Goal: Transaction & Acquisition: Purchase product/service

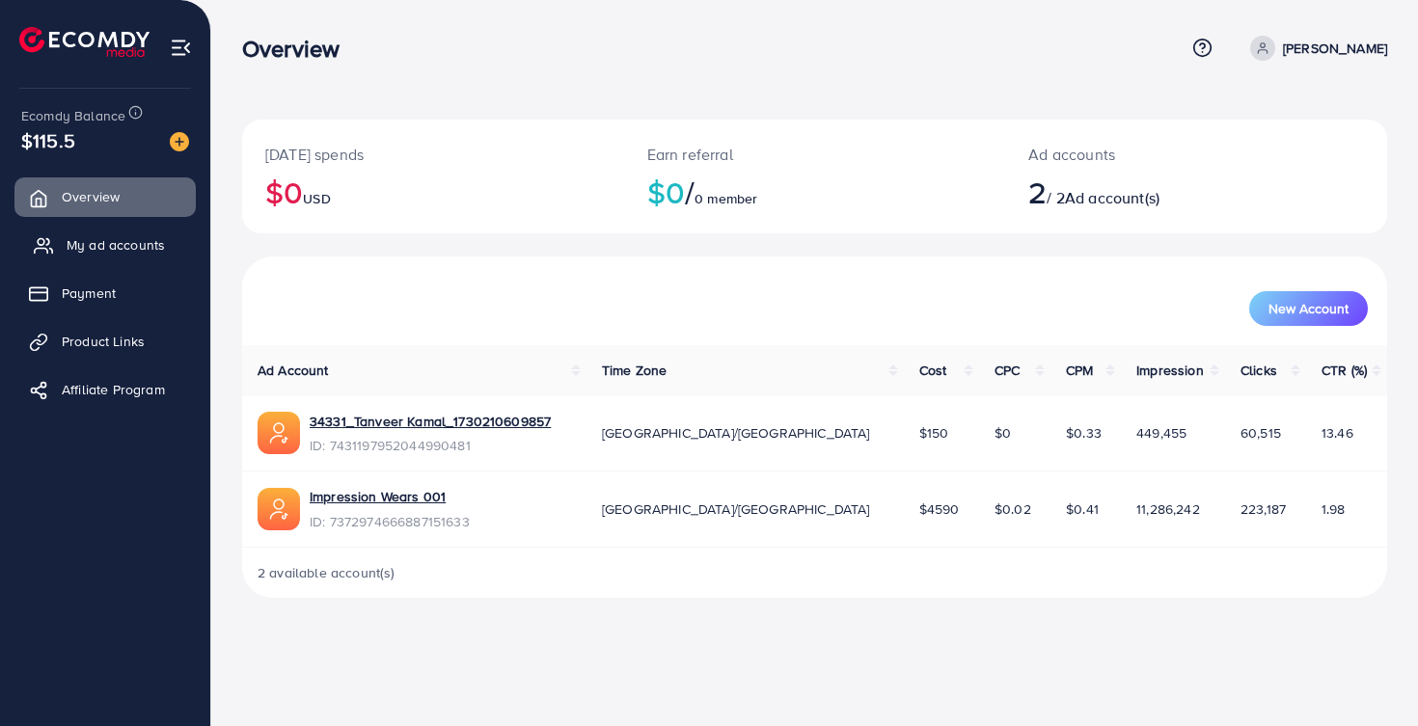
click at [113, 240] on span "My ad accounts" at bounding box center [116, 244] width 98 height 19
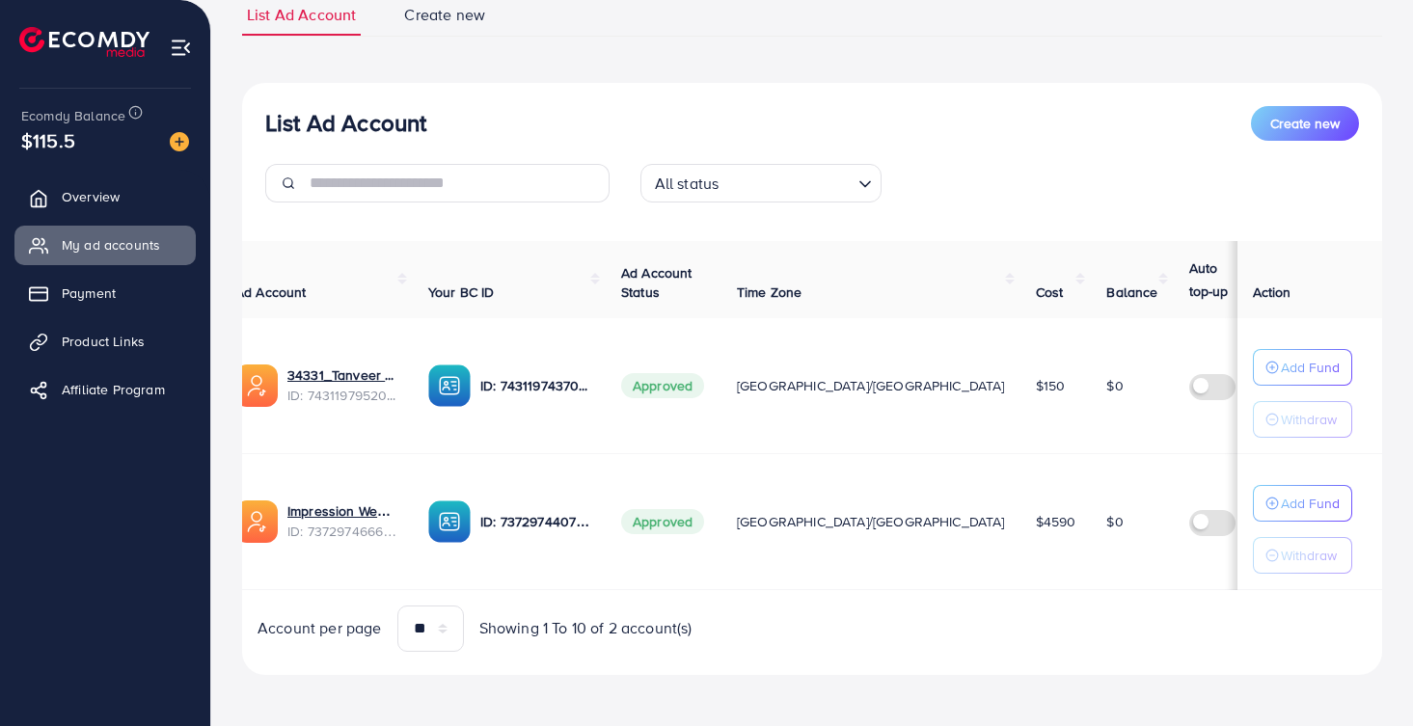
scroll to position [0, 21]
click at [1287, 501] on p "Add Fund" at bounding box center [1310, 503] width 59 height 23
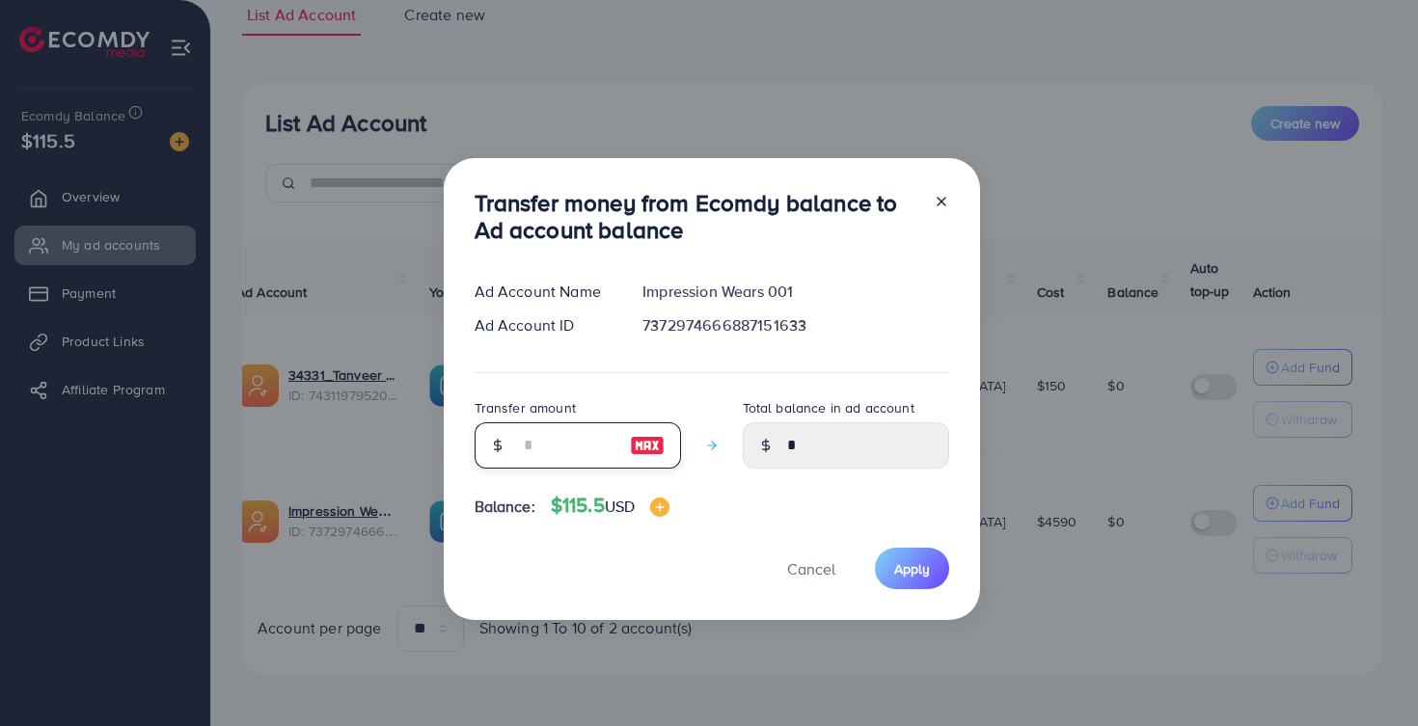
click at [537, 439] on input "number" at bounding box center [567, 445] width 96 height 46
type input "*"
type input "****"
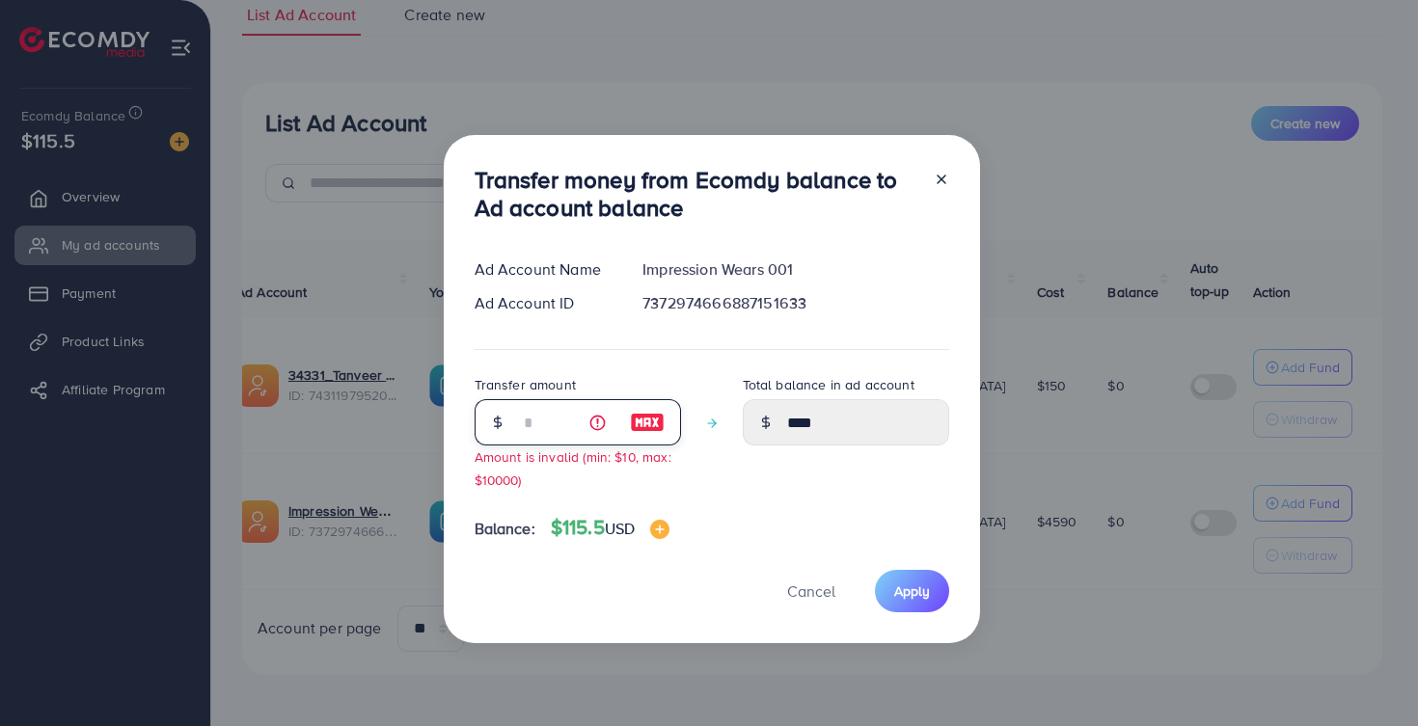
type input "**"
type input "*****"
type input "***"
type input "******"
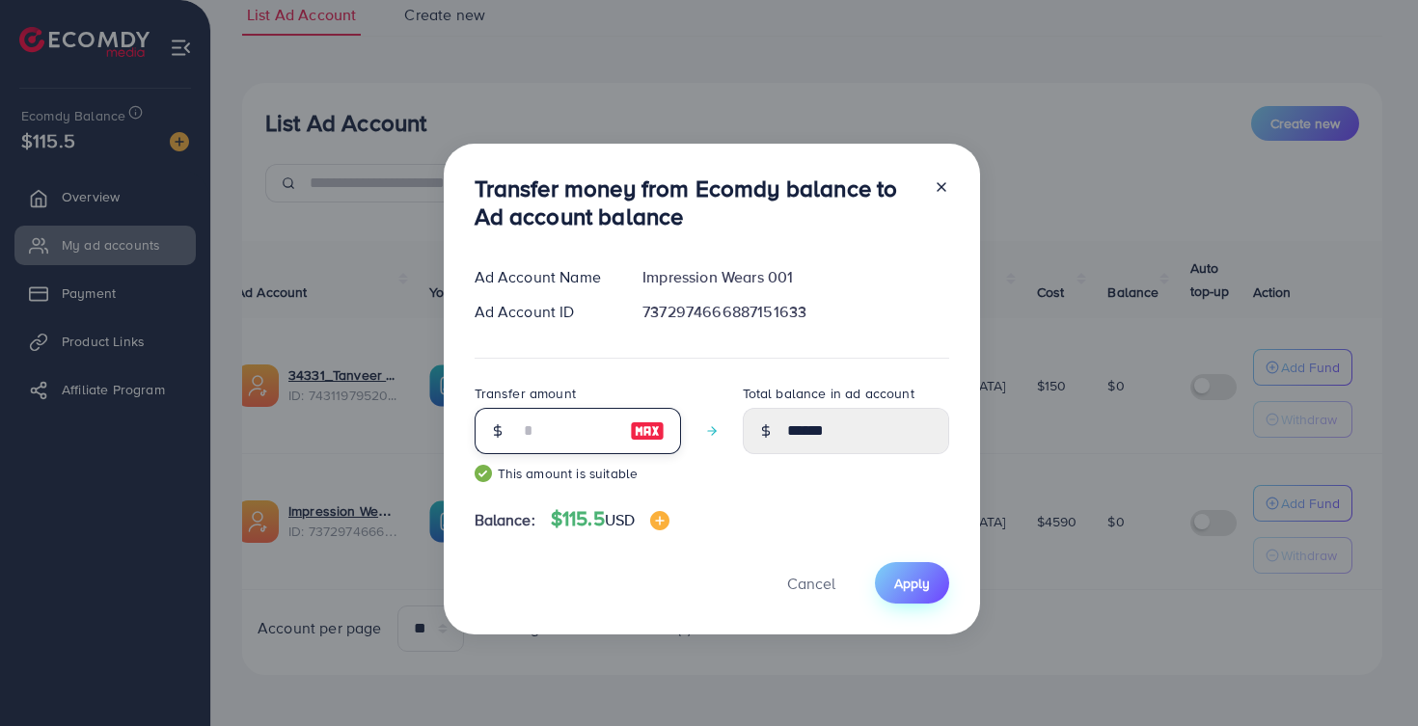
type input "***"
click at [904, 577] on span "Apply" at bounding box center [912, 583] width 36 height 19
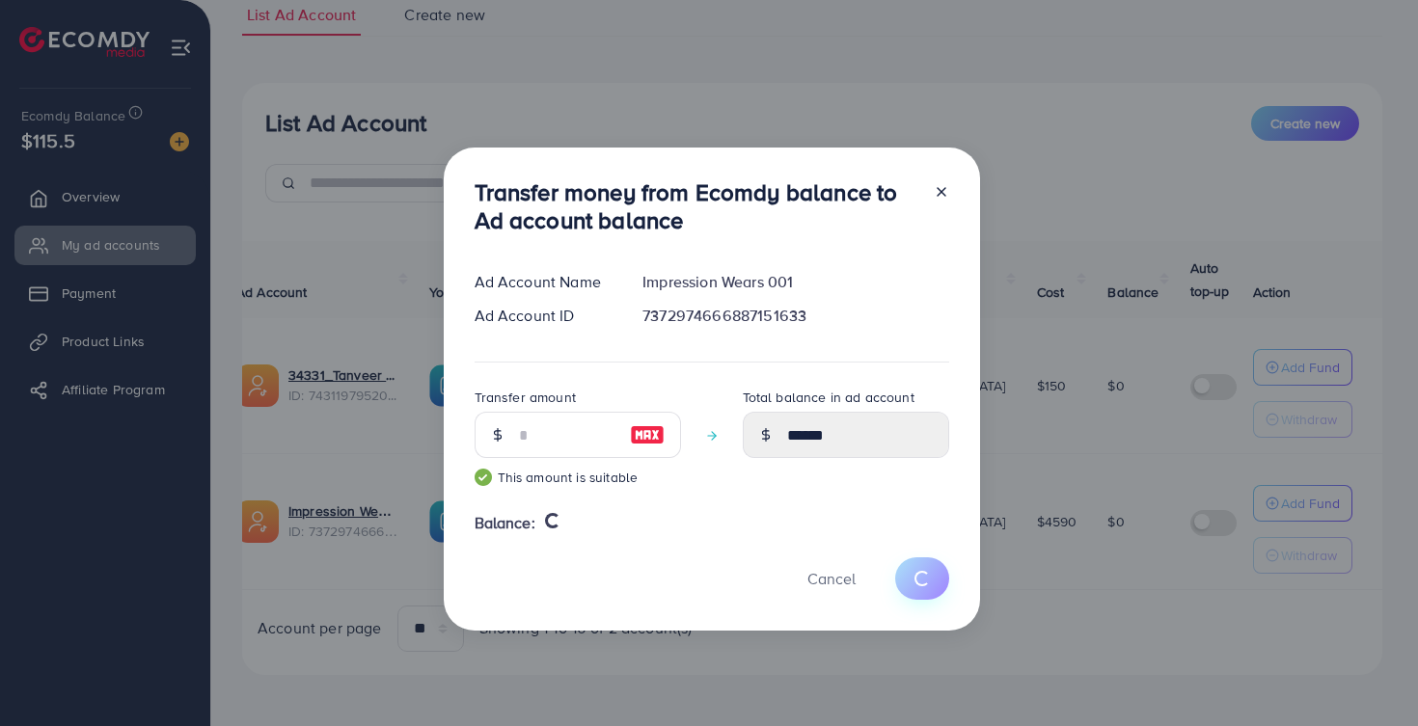
type input "*"
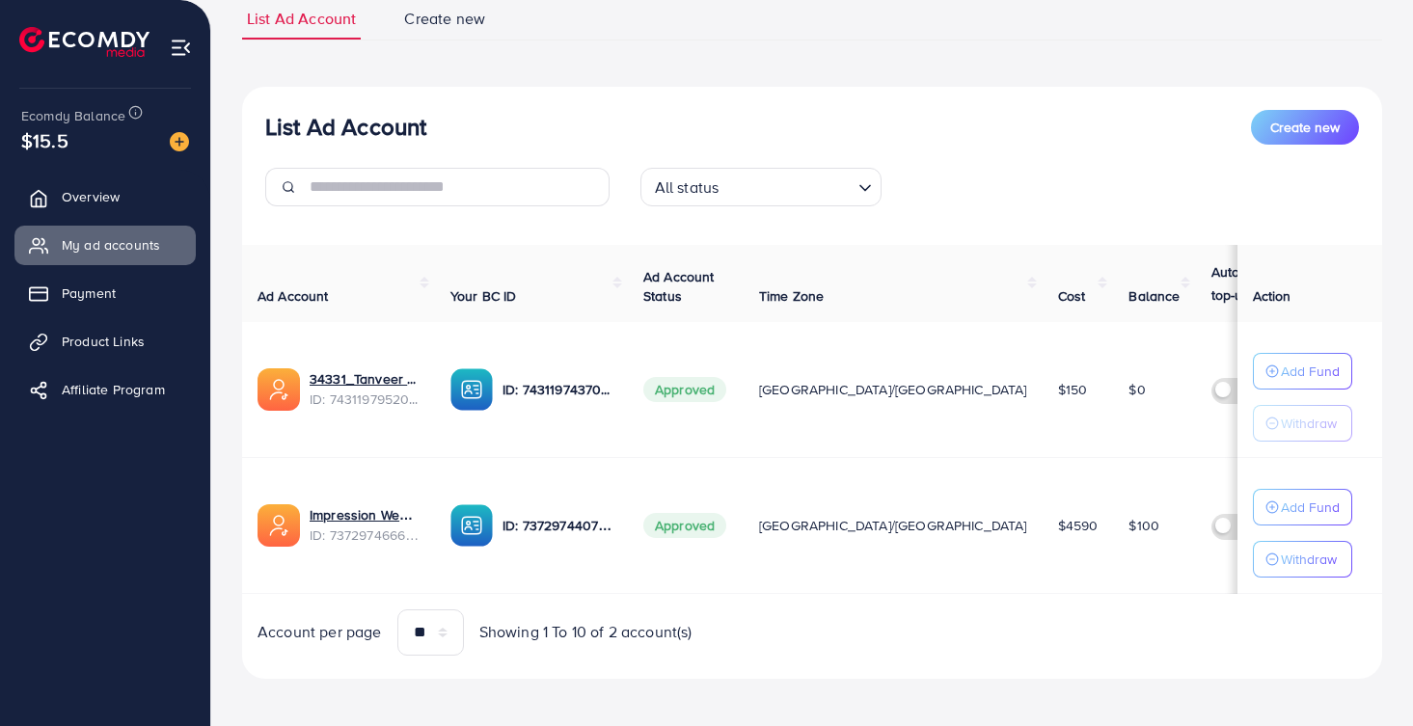
scroll to position [0, 0]
click at [346, 512] on link "Impression Wears 001" at bounding box center [365, 514] width 110 height 19
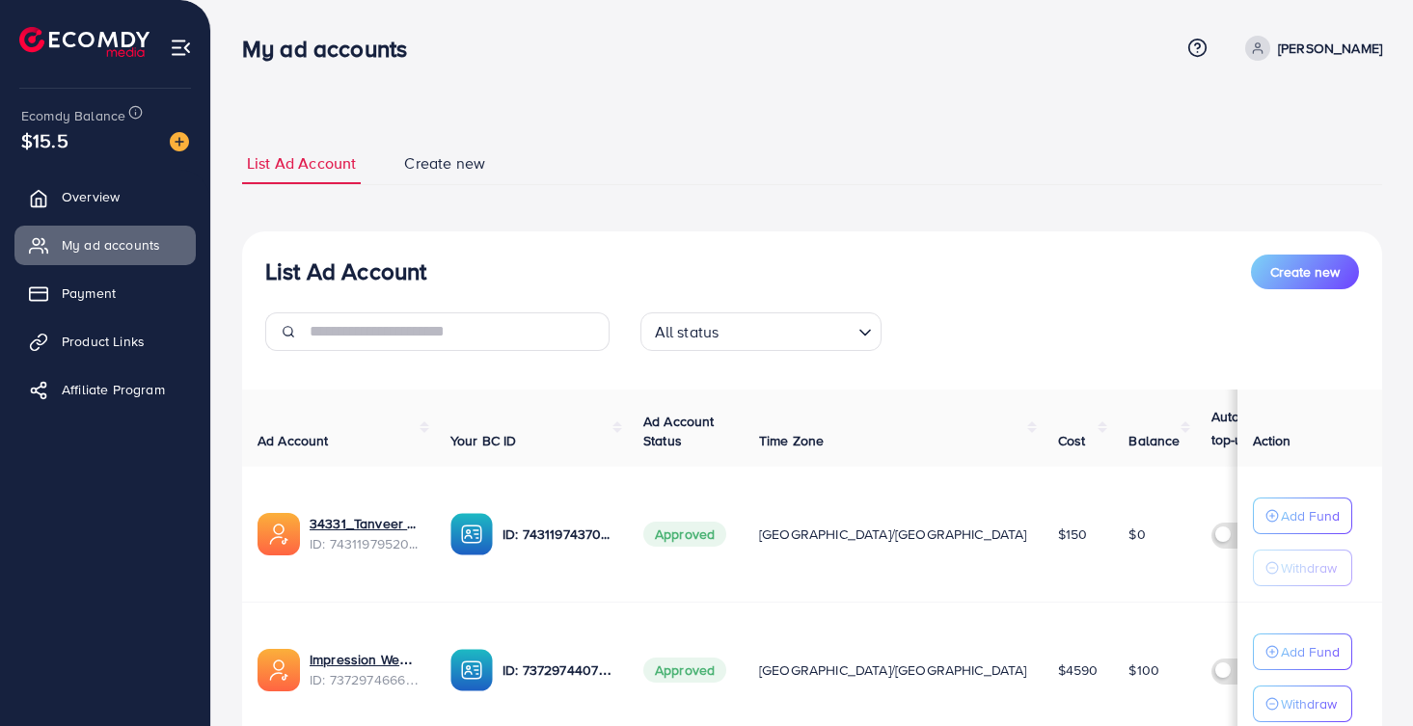
click at [1278, 39] on p "Muhammad Zubair" at bounding box center [1330, 48] width 104 height 23
click at [1266, 157] on span "Log out" at bounding box center [1266, 158] width 52 height 23
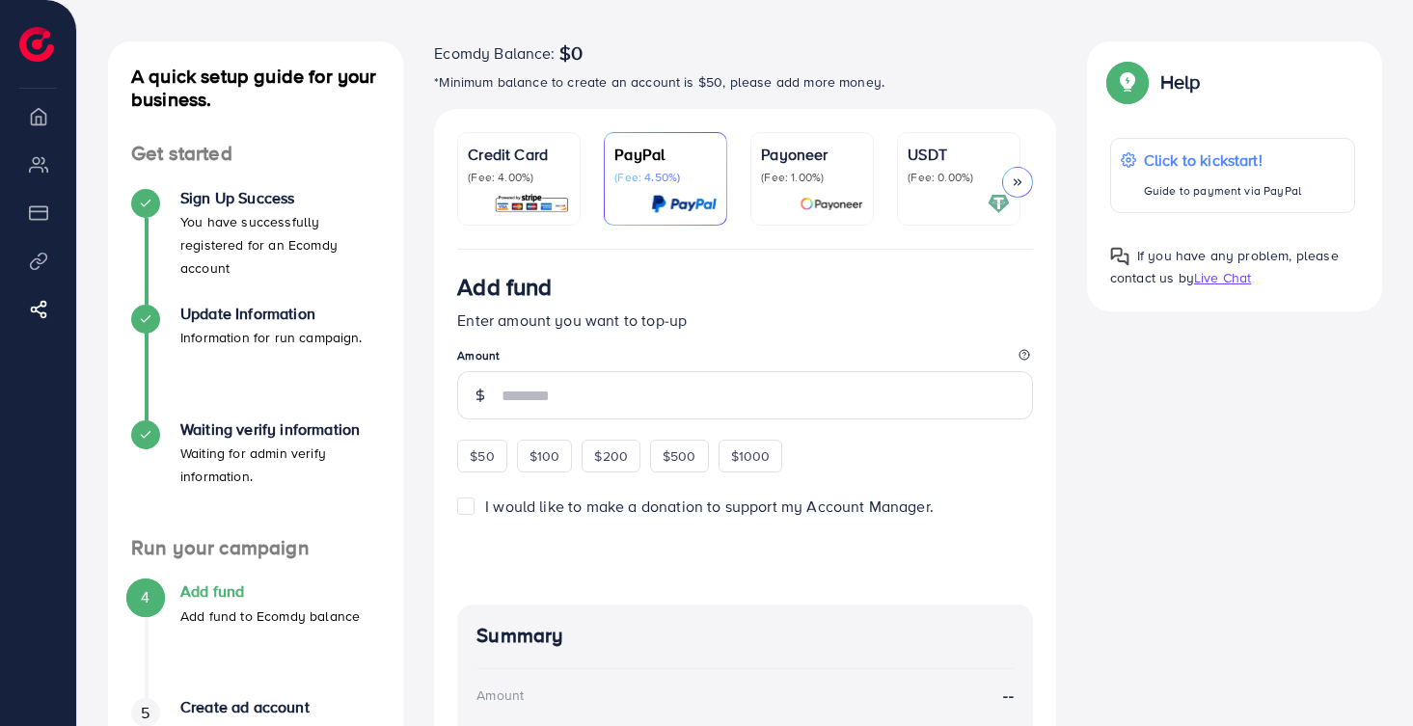
scroll to position [77, 0]
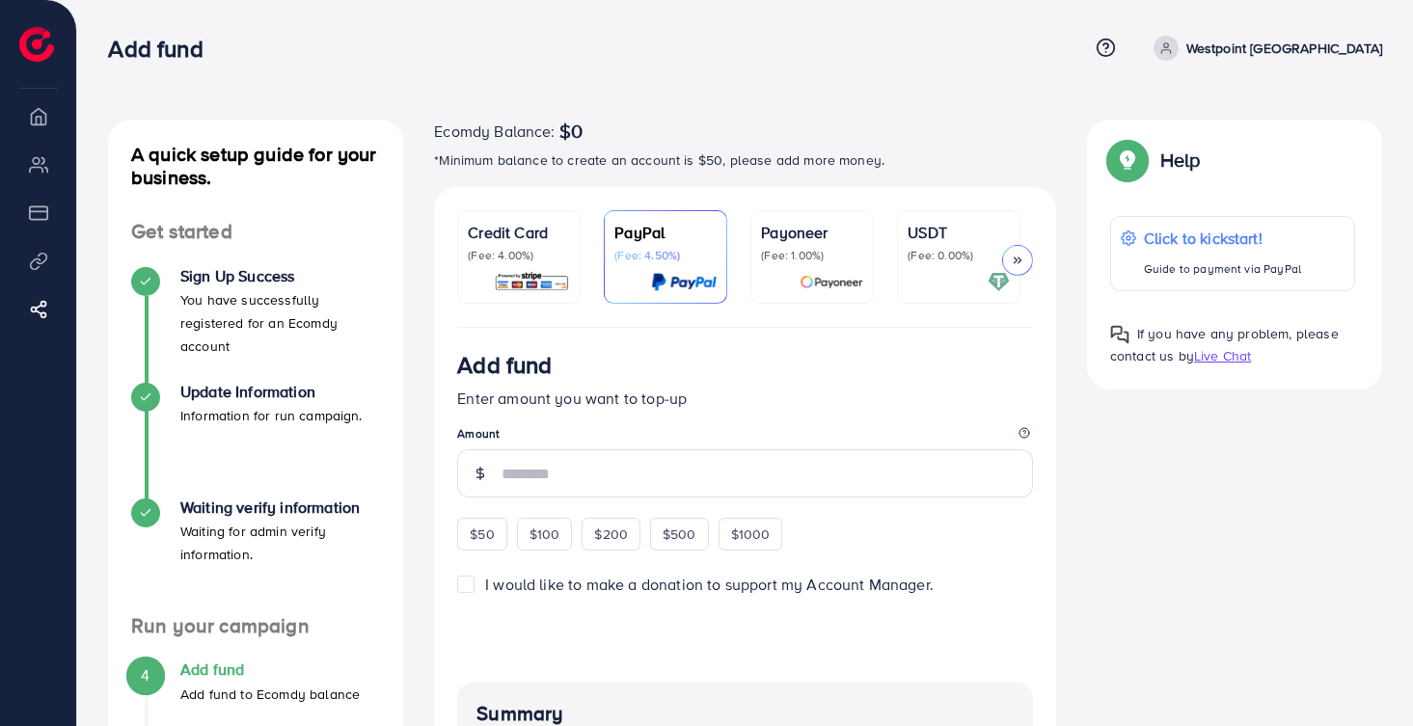
click at [1308, 39] on p "Westpoint [GEOGRAPHIC_DATA]" at bounding box center [1284, 48] width 196 height 23
click at [1280, 111] on span "Log out" at bounding box center [1266, 114] width 52 height 23
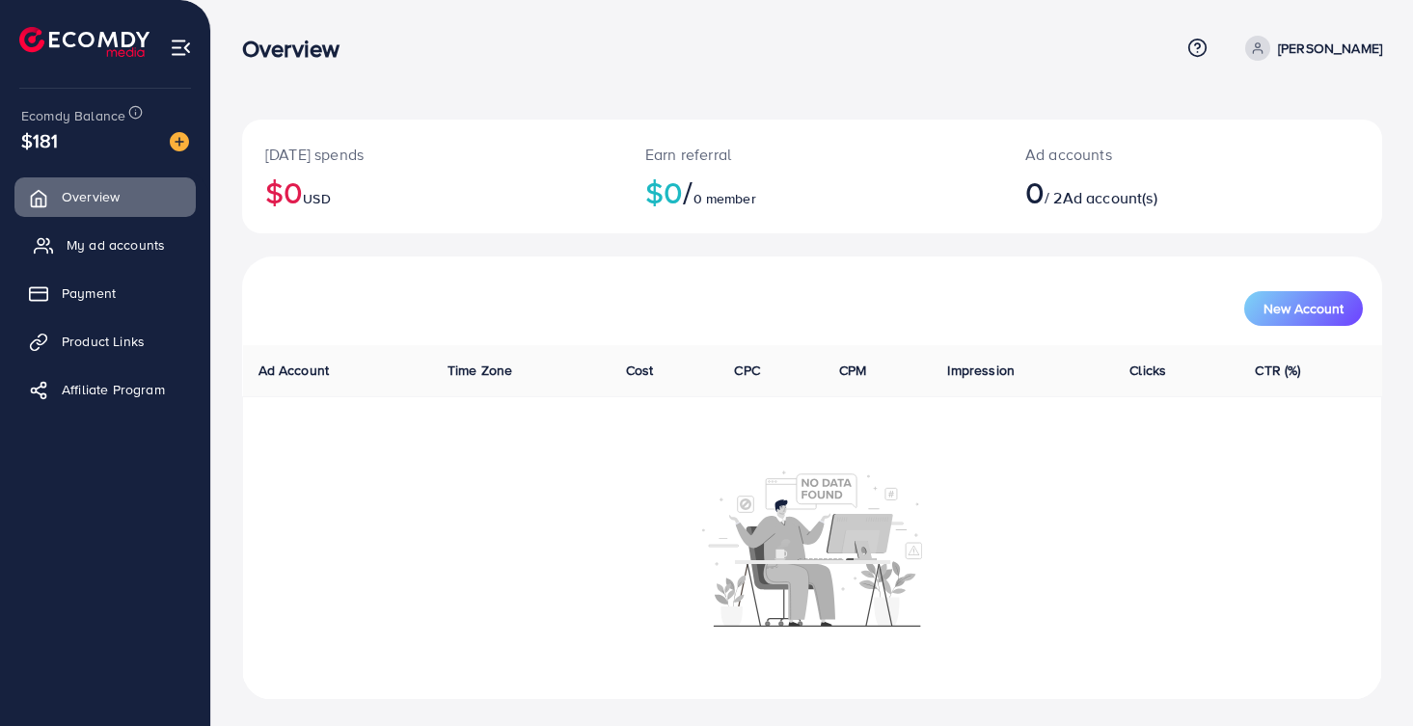
click at [96, 243] on span "My ad accounts" at bounding box center [116, 244] width 98 height 19
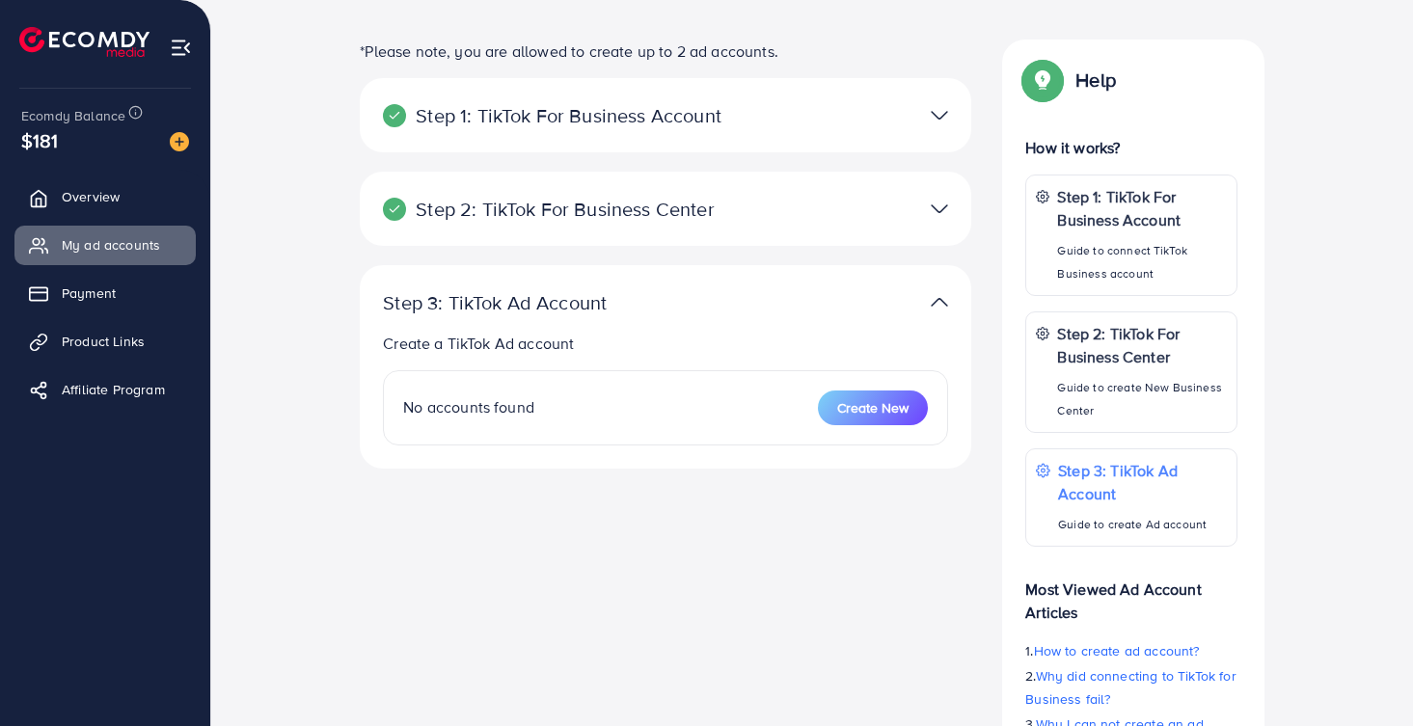
scroll to position [81, 0]
click at [941, 206] on img at bounding box center [939, 208] width 17 height 28
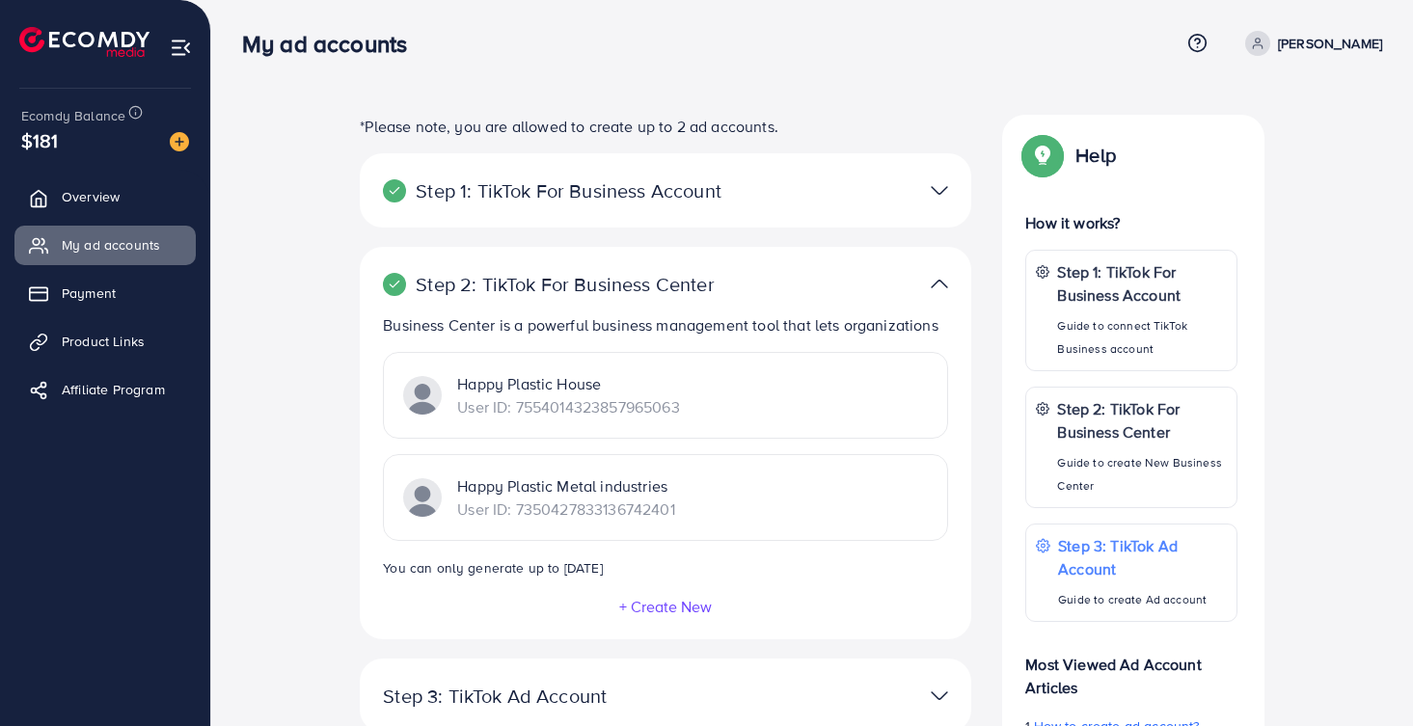
scroll to position [4, 0]
click at [275, 430] on div "*Please note, you are allowed to create up to 2 ad accounts. Step 1: TikTok For…" at bounding box center [812, 525] width 1171 height 818
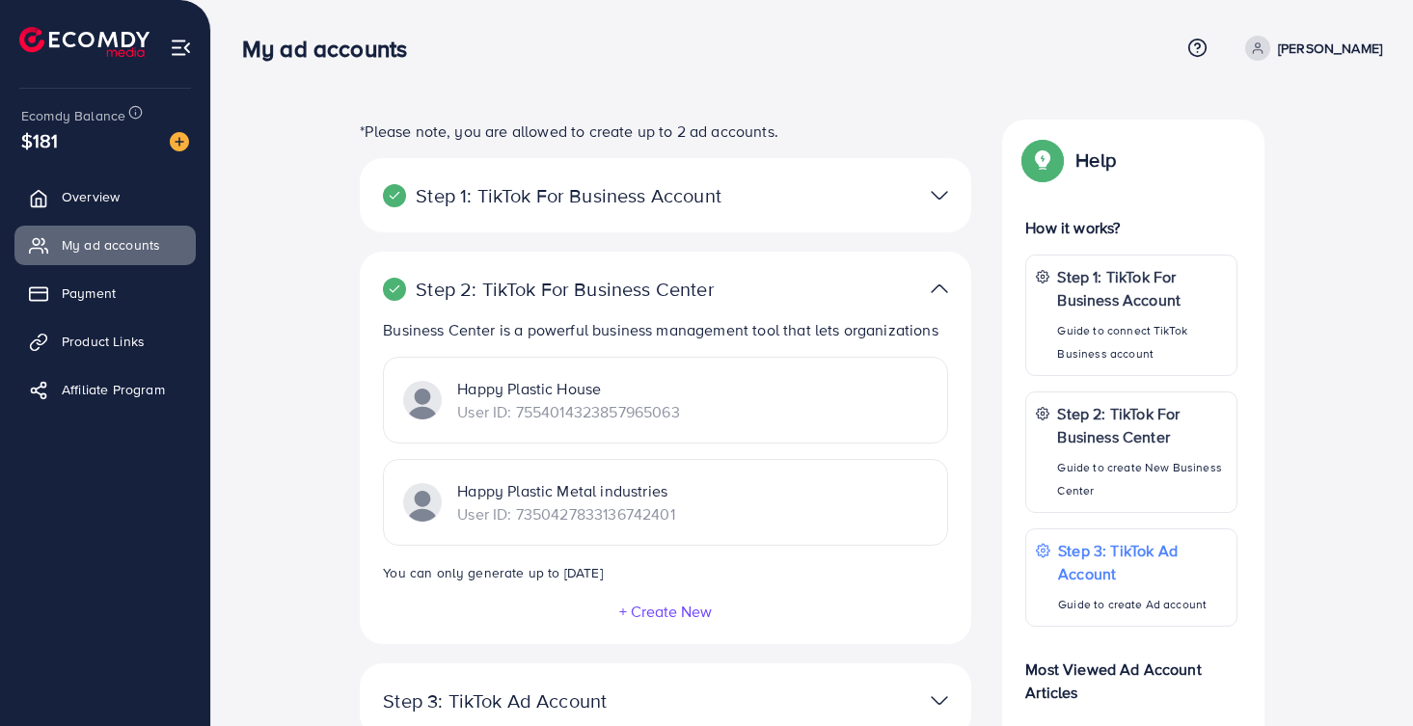
scroll to position [0, 0]
click at [1317, 45] on p "[PERSON_NAME]" at bounding box center [1330, 48] width 104 height 23
click at [1275, 104] on span "Profile" at bounding box center [1262, 114] width 44 height 23
select select "********"
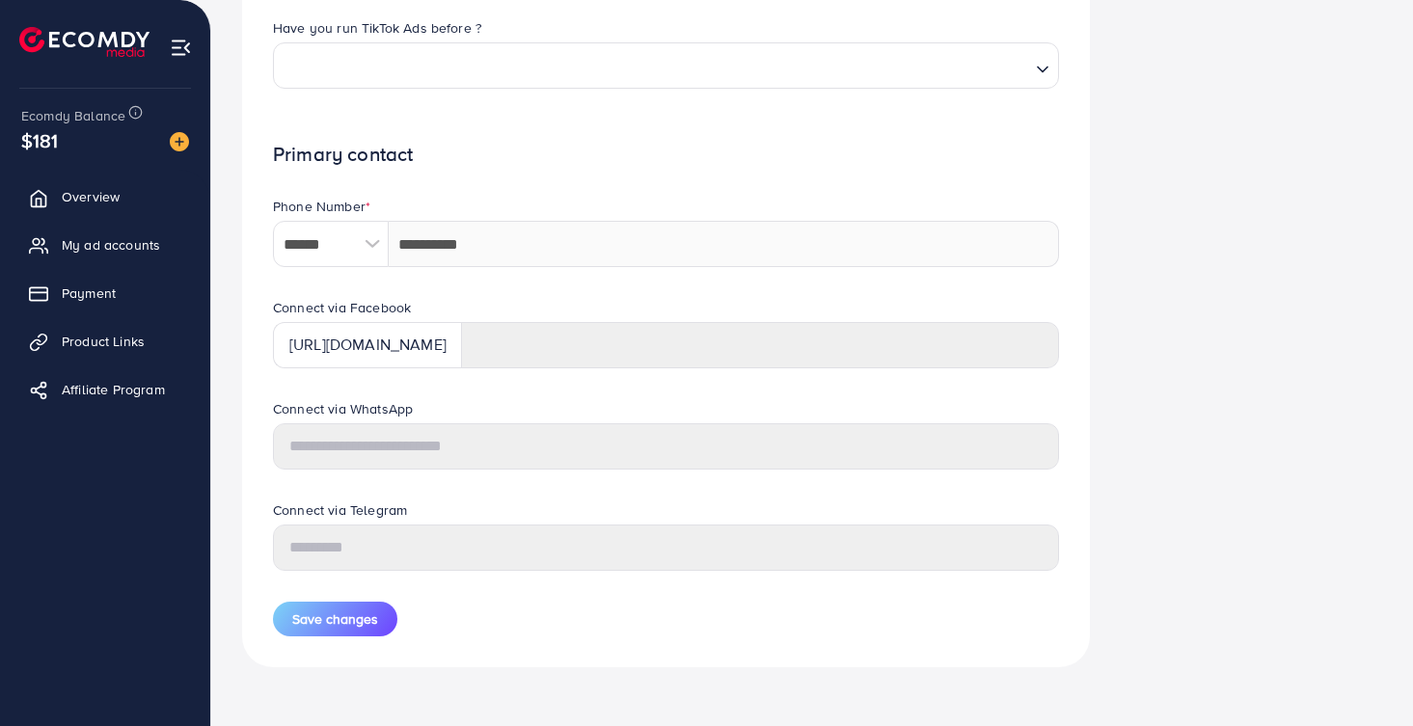
scroll to position [792, 0]
click at [103, 197] on span "Overview" at bounding box center [96, 196] width 58 height 19
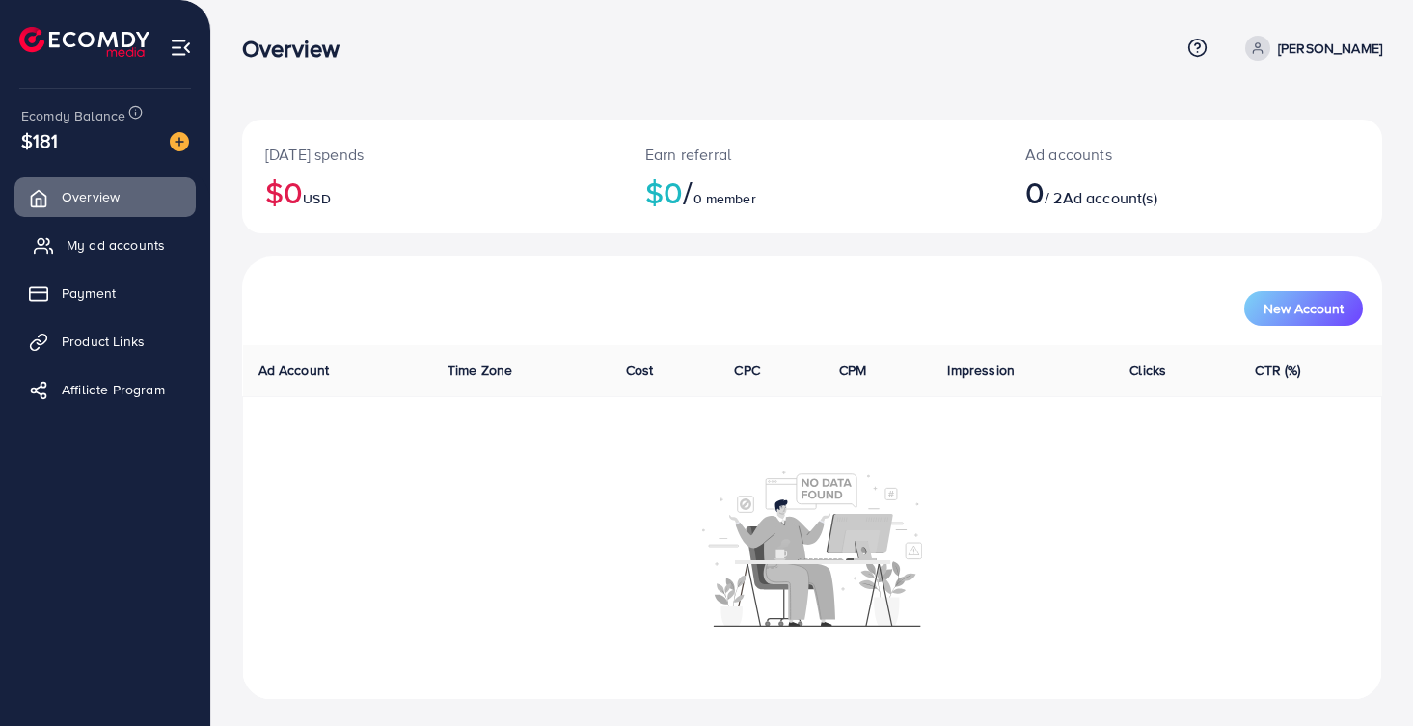
click at [164, 239] on link "My ad accounts" at bounding box center [104, 245] width 181 height 39
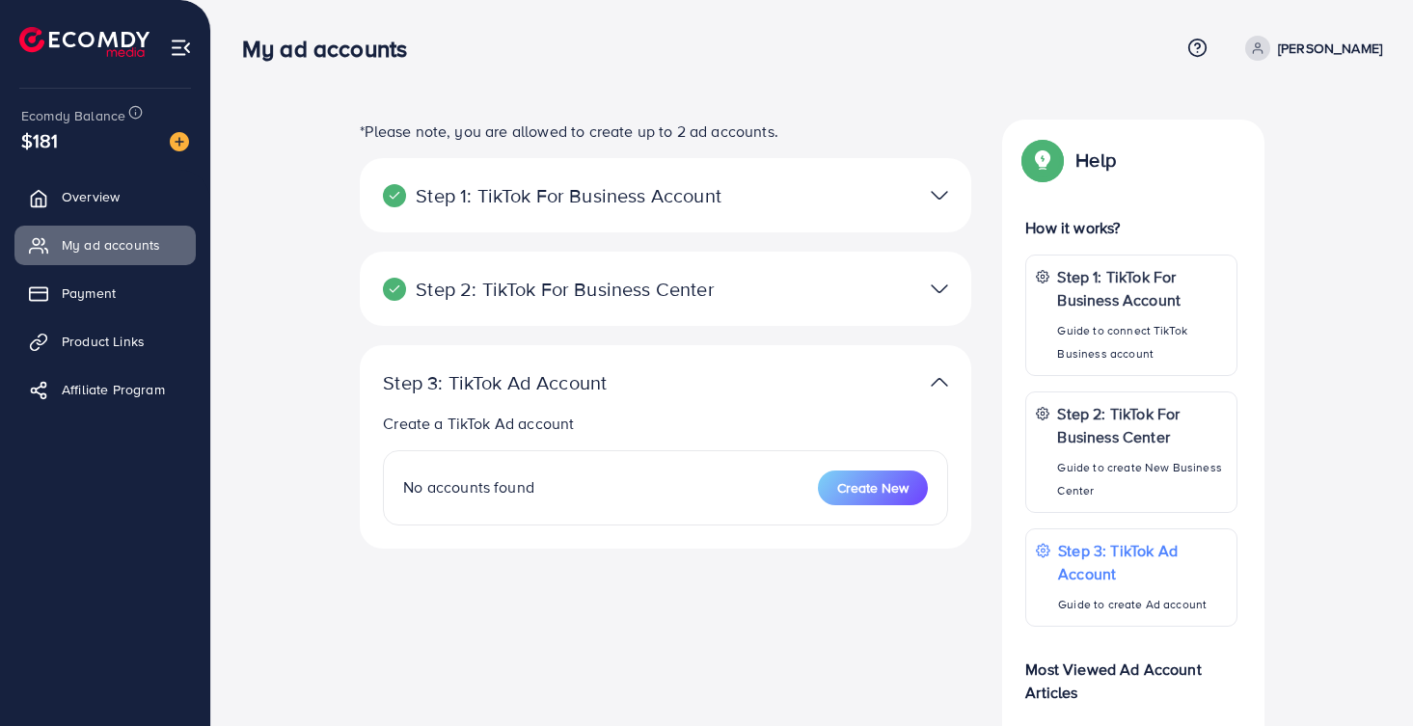
click at [939, 205] on img at bounding box center [939, 195] width 17 height 28
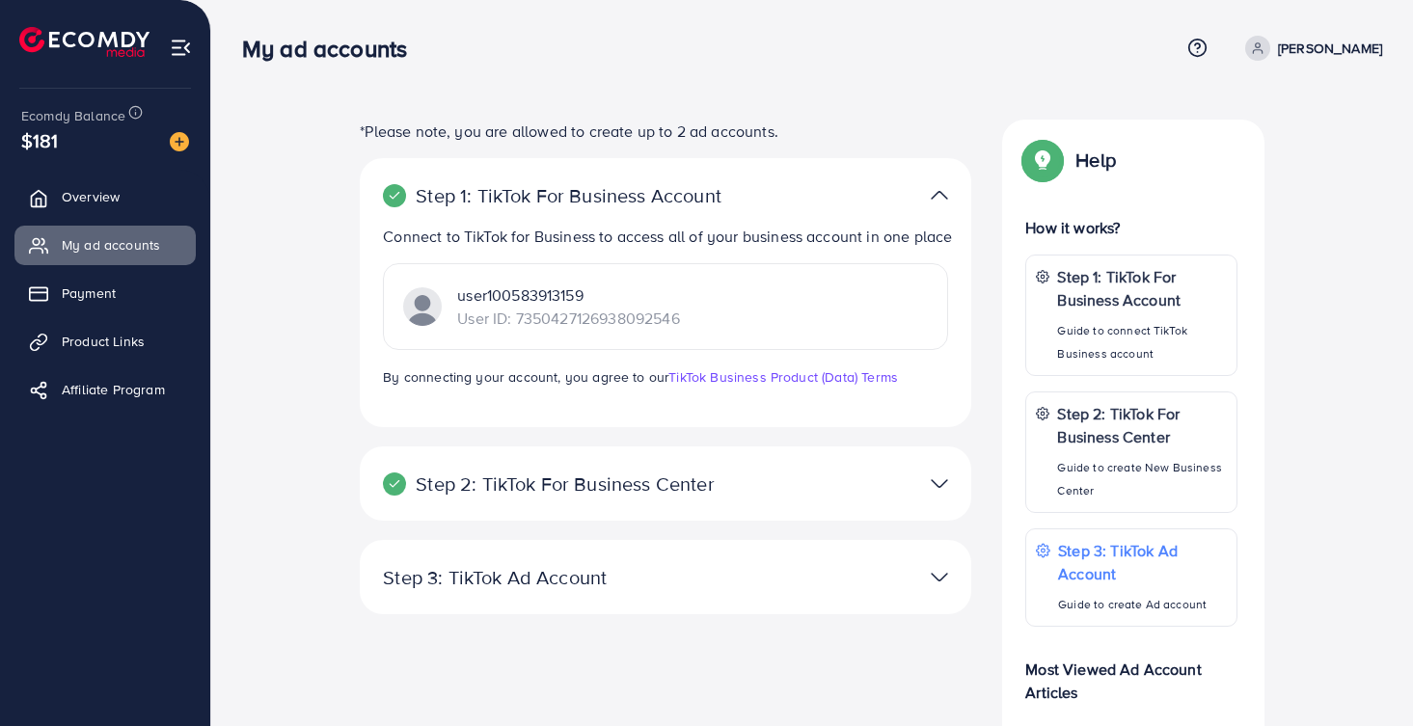
click at [919, 477] on div at bounding box center [864, 484] width 199 height 28
click at [942, 478] on img at bounding box center [939, 484] width 17 height 28
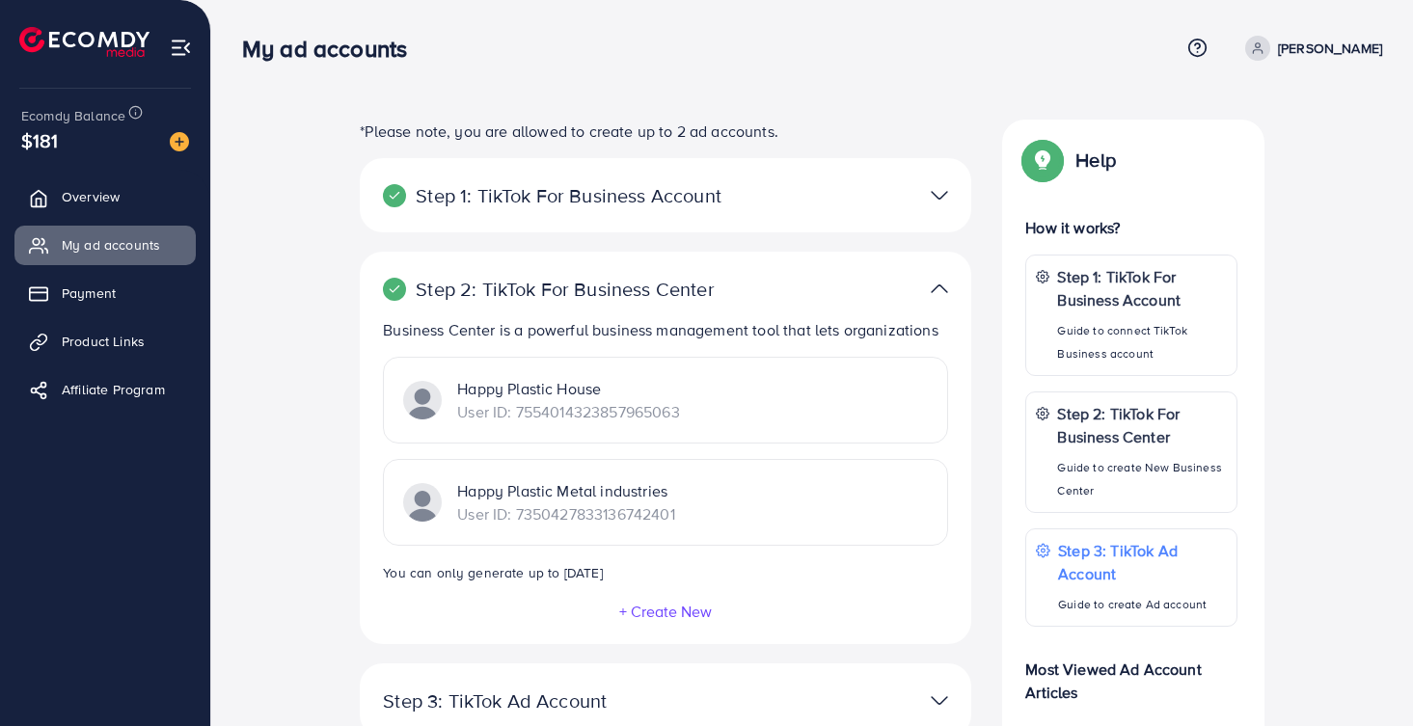
click at [941, 286] on img at bounding box center [939, 289] width 17 height 28
click at [939, 295] on img at bounding box center [939, 289] width 17 height 28
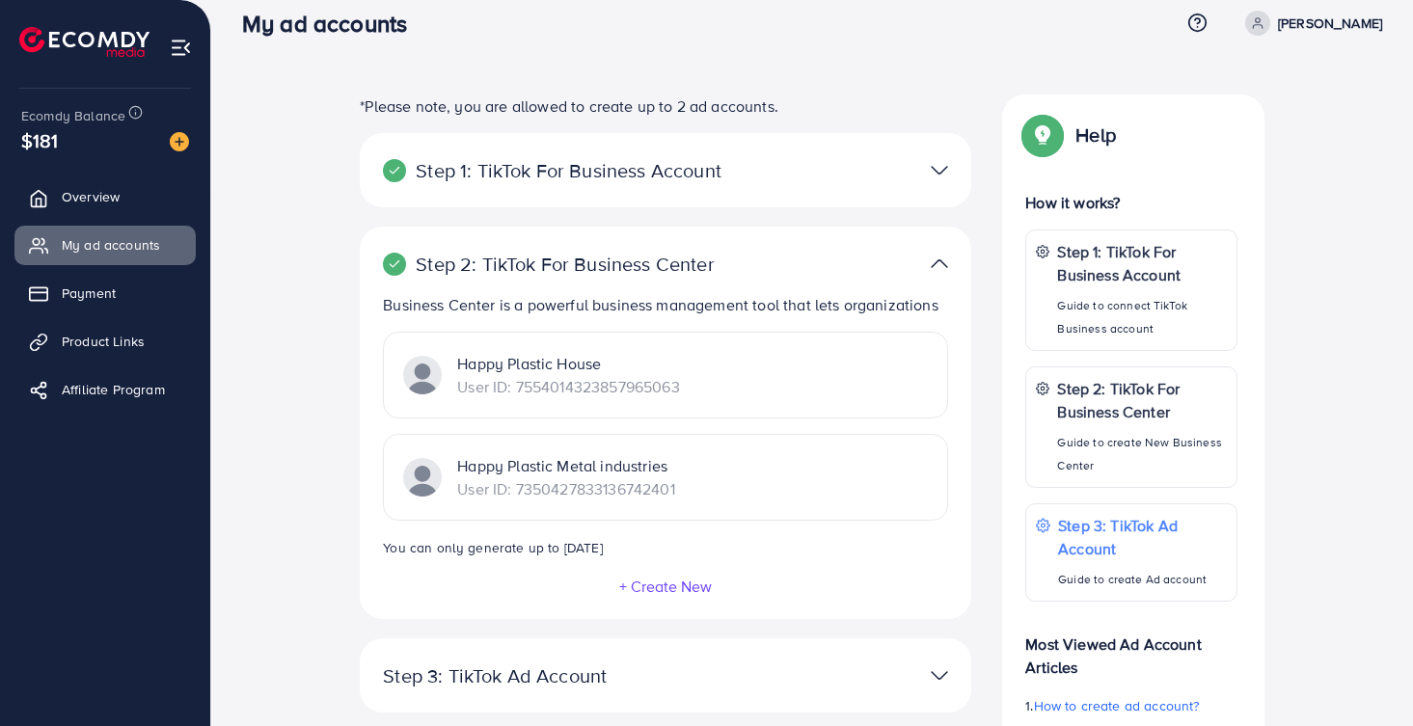
scroll to position [44, 0]
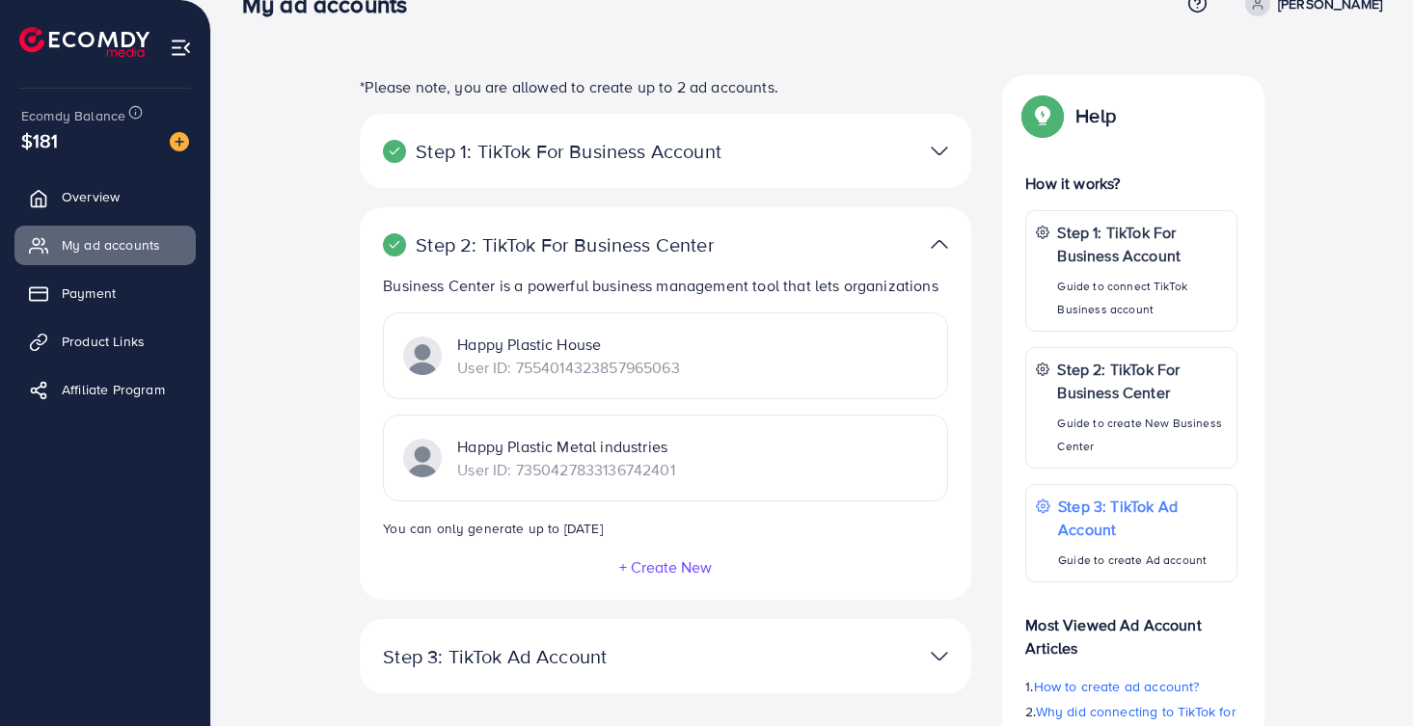
click at [695, 373] on div "Happy Plastic House User ID: 7554014323857965063" at bounding box center [665, 355] width 565 height 87
click at [665, 447] on p "Happy Plastic Metal industries" at bounding box center [565, 446] width 217 height 23
click at [106, 291] on span "Payment" at bounding box center [94, 293] width 54 height 19
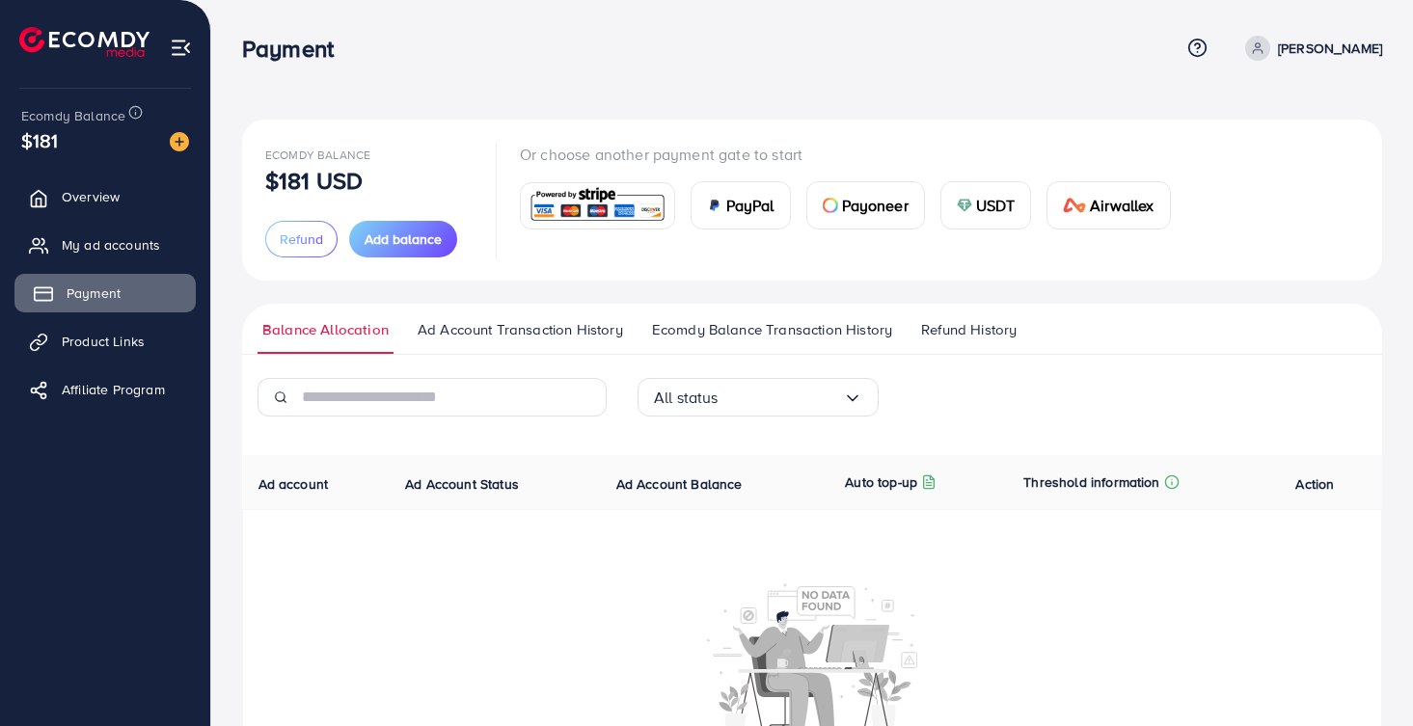
click at [119, 292] on span "Payment" at bounding box center [94, 293] width 54 height 19
click at [414, 247] on span "Add balance" at bounding box center [403, 239] width 77 height 19
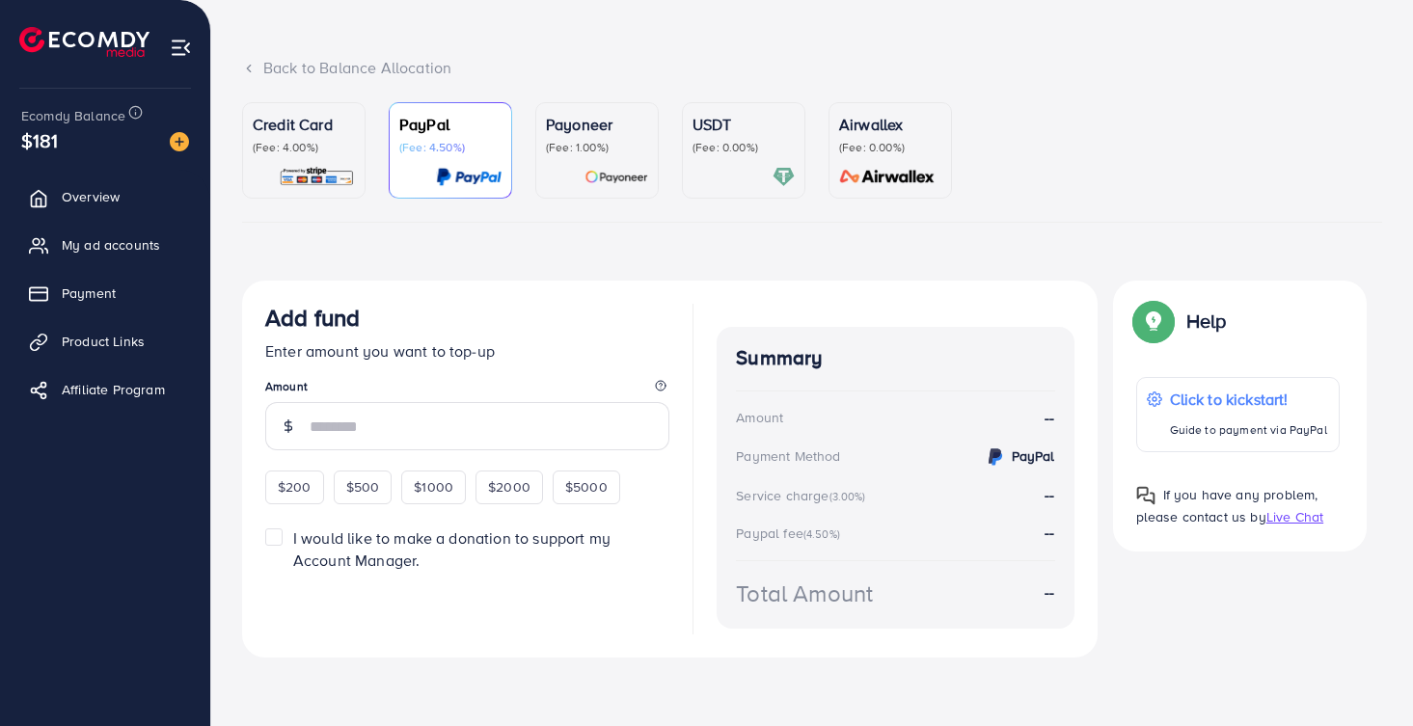
scroll to position [85, 0]
click at [314, 138] on div "Credit Card (Fee: 4.00%)" at bounding box center [304, 135] width 102 height 42
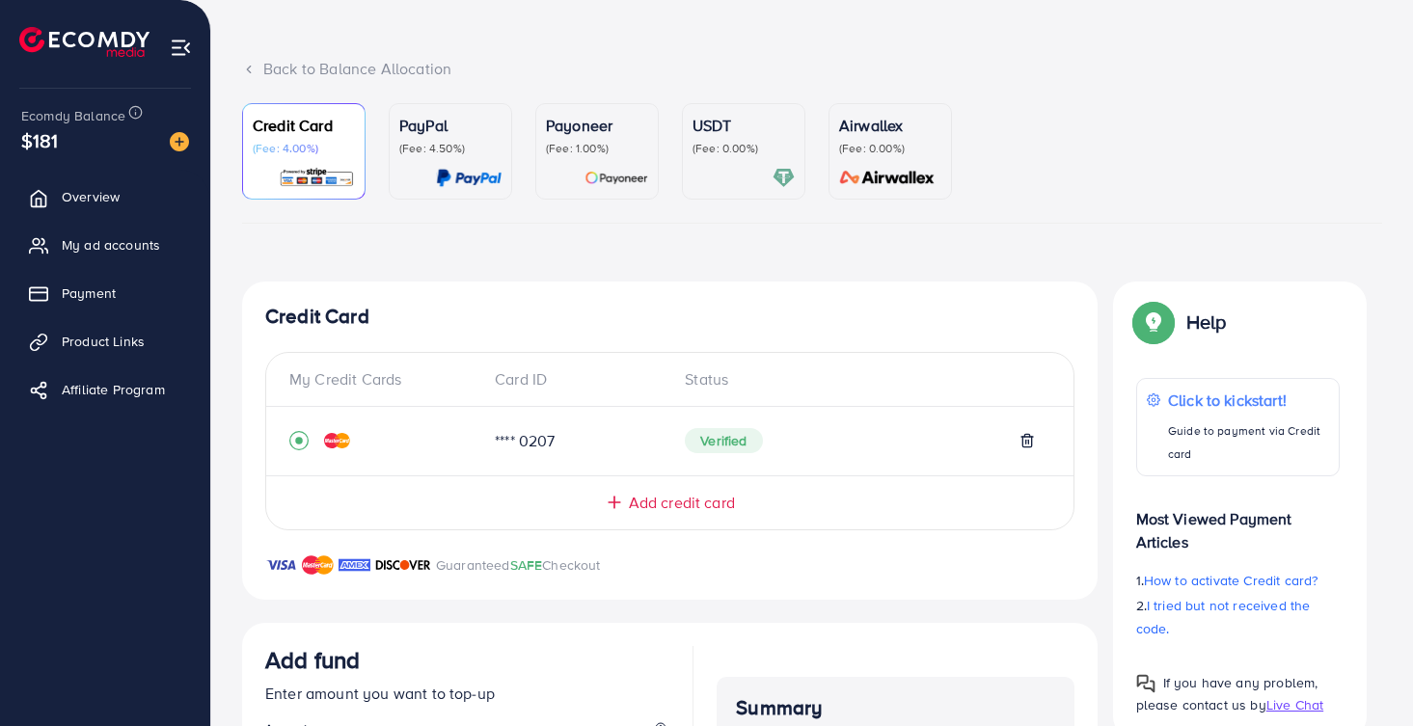
scroll to position [141, 0]
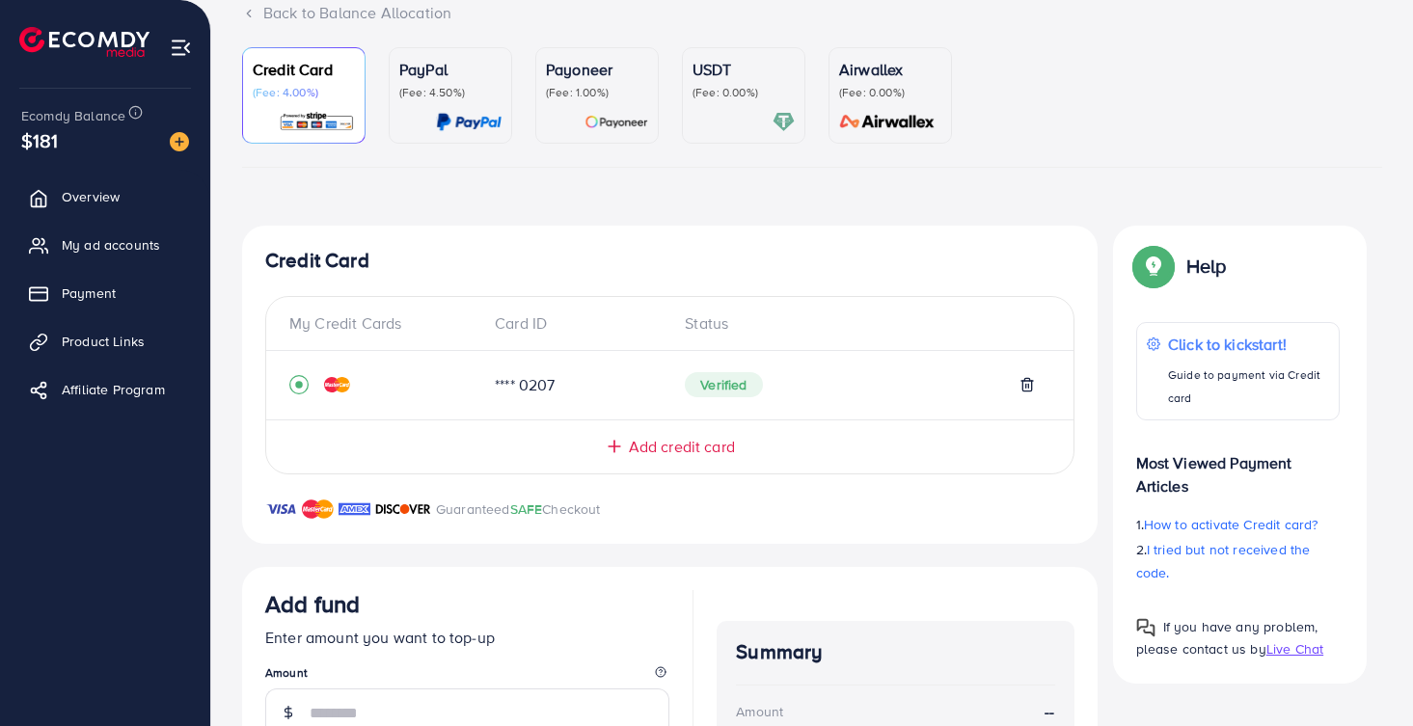
click at [337, 380] on img at bounding box center [337, 384] width 26 height 15
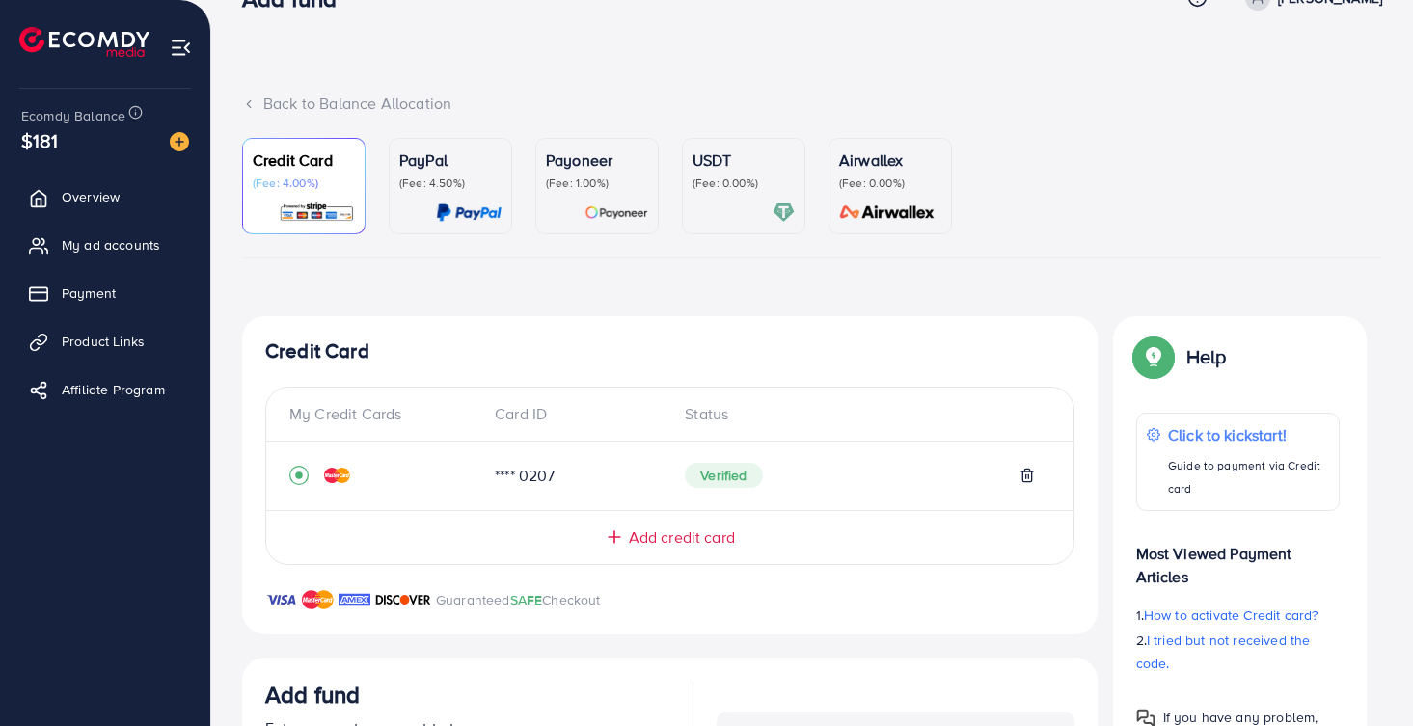
scroll to position [433, 0]
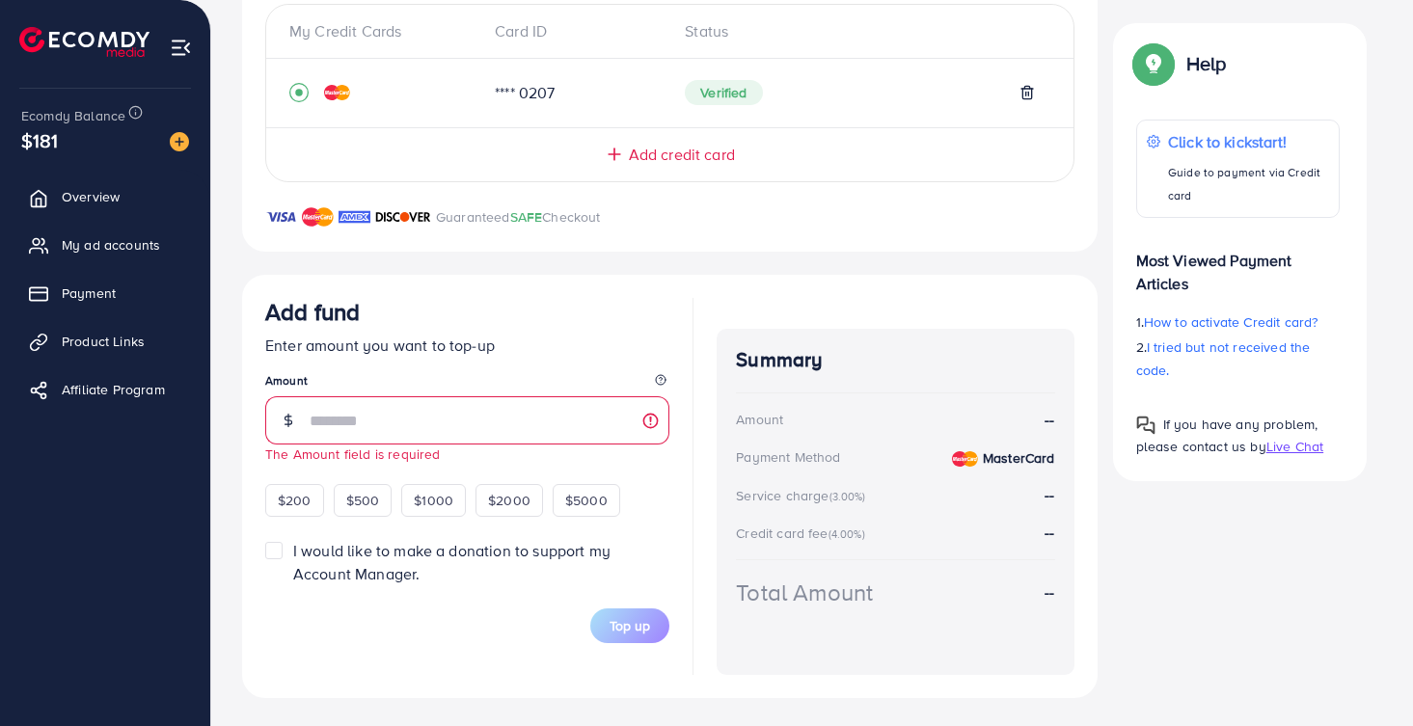
click at [407, 288] on div "Add fund Enter amount you want to top-up Amount The Amount field is required $2…" at bounding box center [669, 486] width 855 height 423
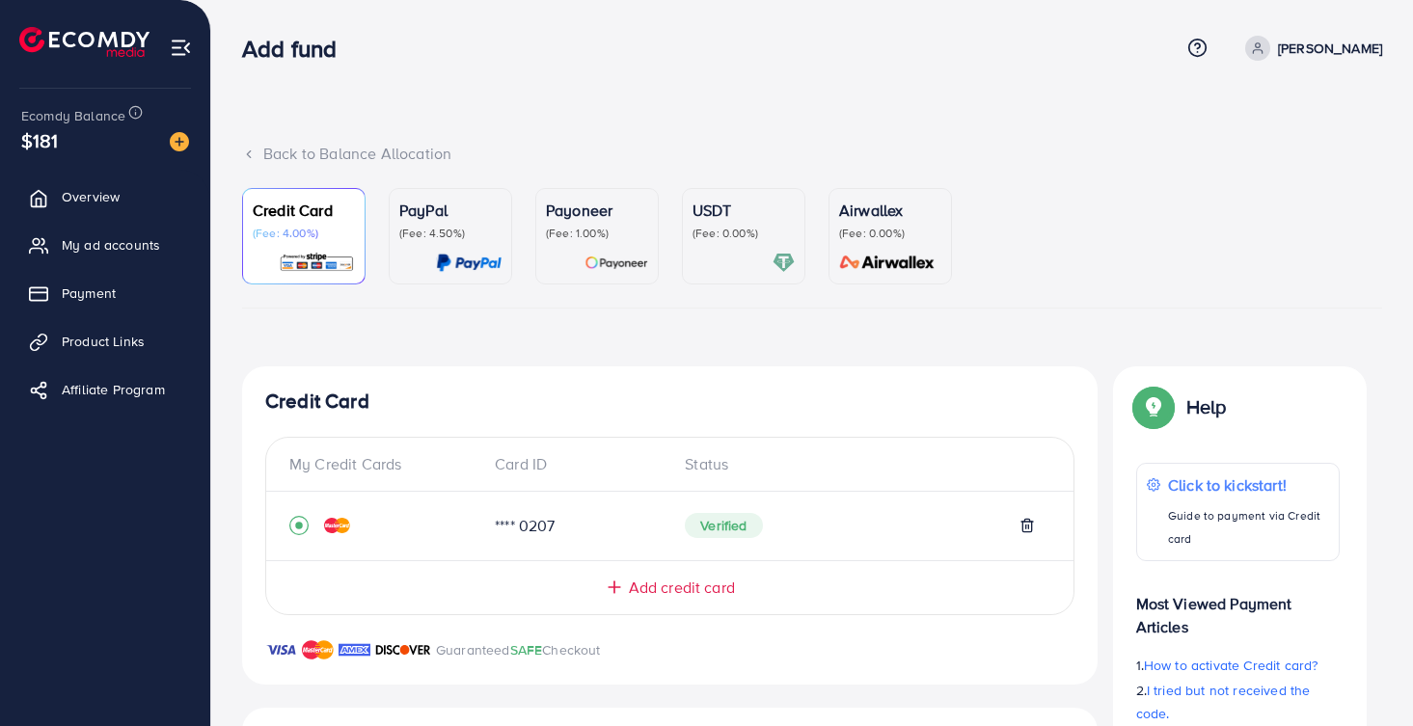
scroll to position [0, 0]
click at [1195, 46] on icon at bounding box center [1197, 48] width 20 height 20
click at [1109, 148] on span "Contact Support" at bounding box center [1129, 151] width 113 height 23
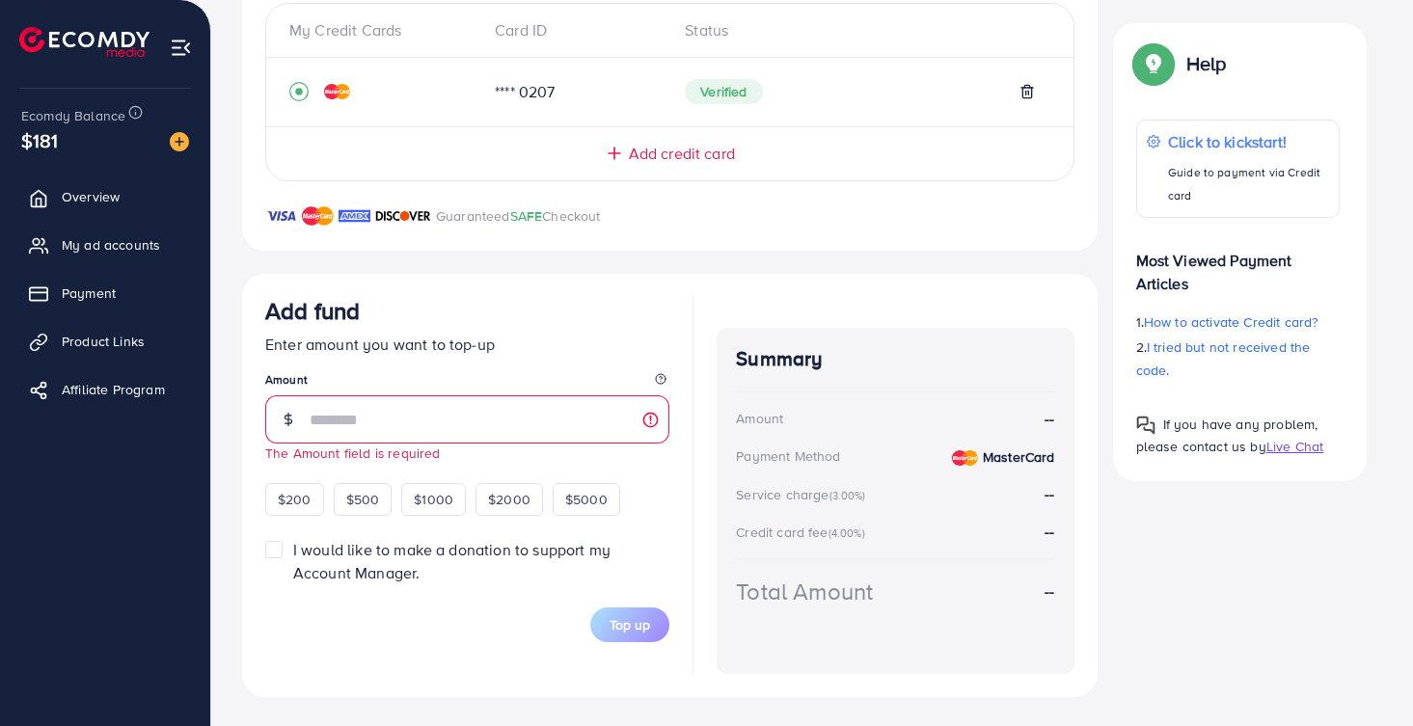
scroll to position [433, 0]
